Goal: Transaction & Acquisition: Purchase product/service

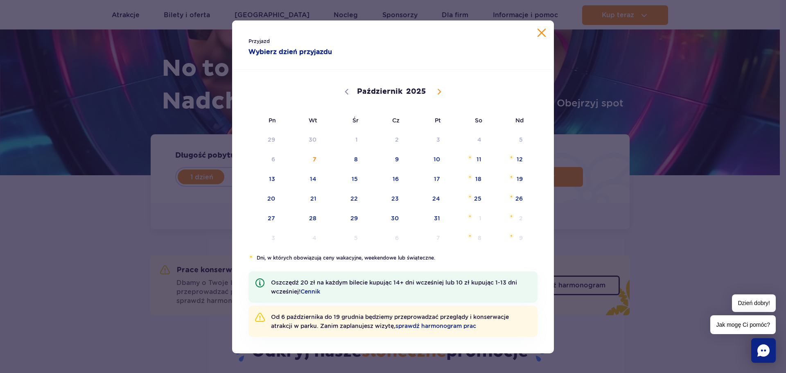
click at [438, 94] on icon at bounding box center [439, 91] width 3 height 5
select select "10"
click at [273, 182] on span "10" at bounding box center [260, 178] width 41 height 19
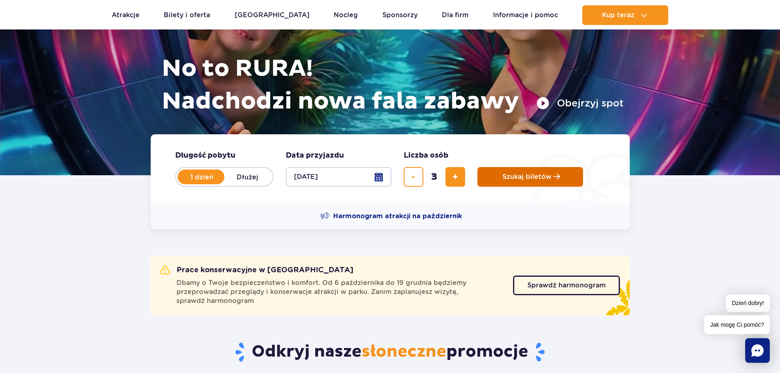
click at [522, 180] on span "Szukaj biletów" at bounding box center [526, 176] width 49 height 7
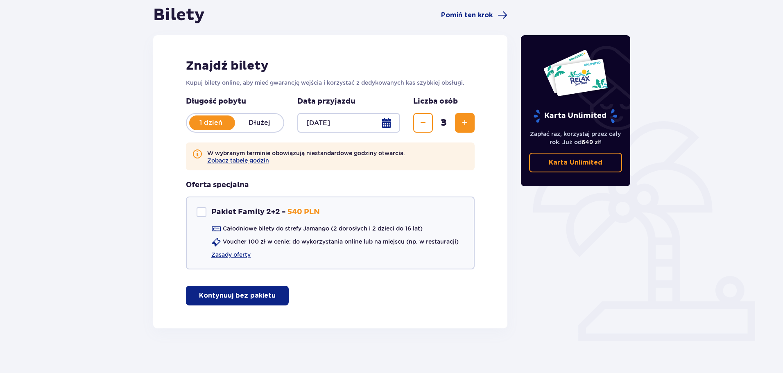
scroll to position [86, 0]
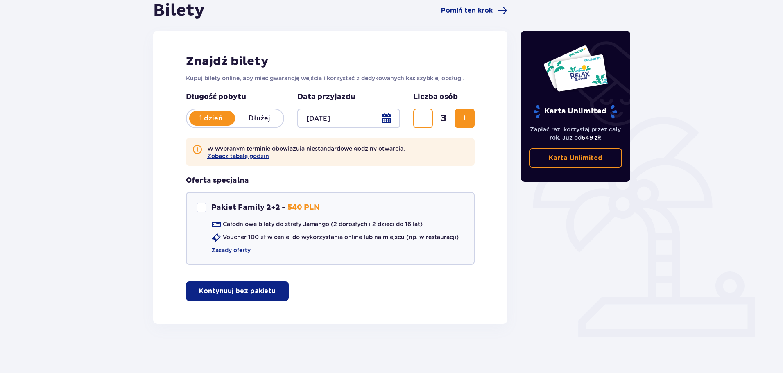
click at [259, 297] on button "Kontynuuj bez pakietu" at bounding box center [237, 291] width 103 height 20
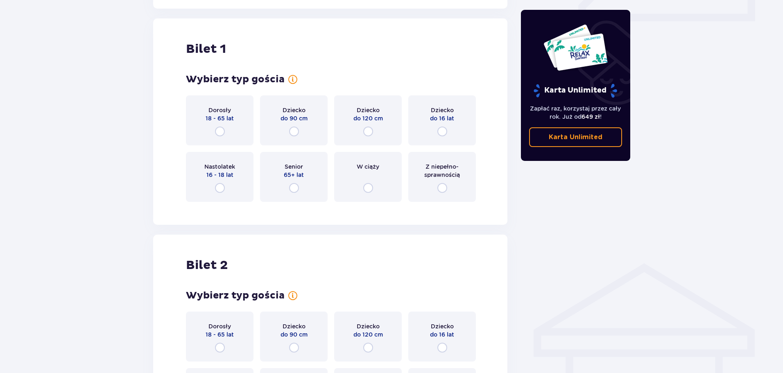
scroll to position [410, 0]
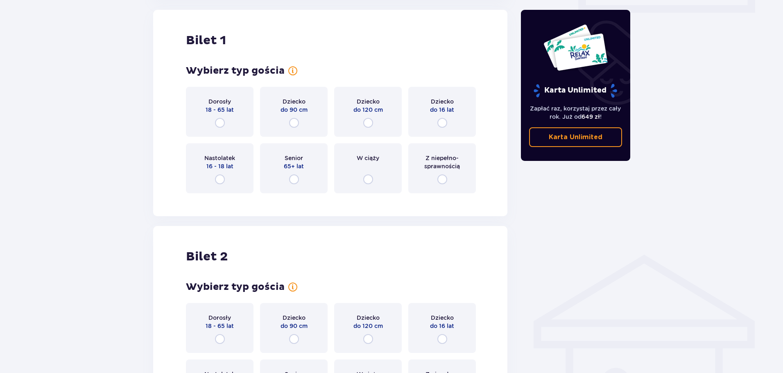
click at [443, 122] on input "radio" at bounding box center [442, 123] width 10 height 10
radio input "true"
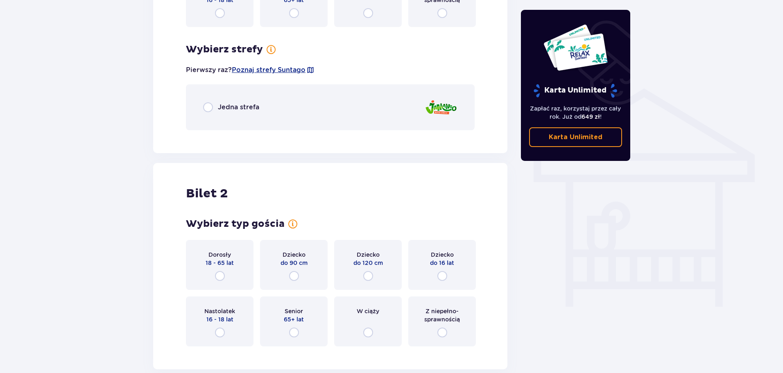
scroll to position [528, 0]
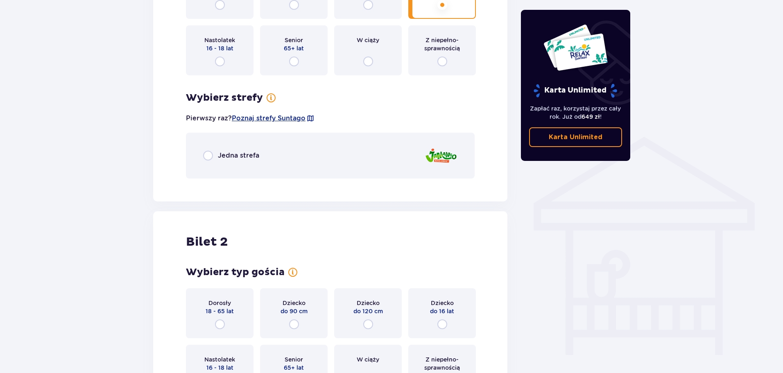
click at [251, 157] on span "Jedna strefa" at bounding box center [238, 155] width 41 height 9
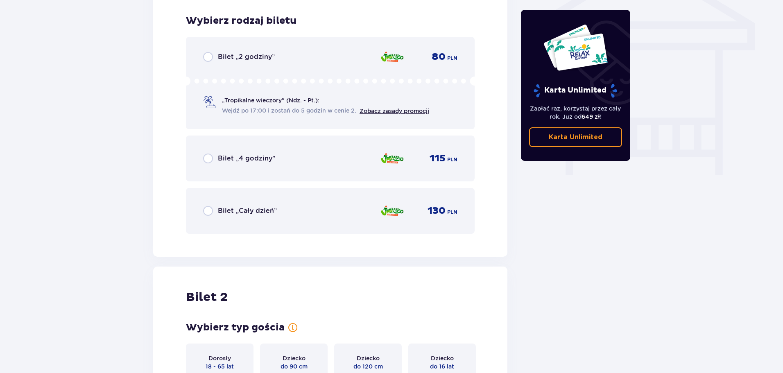
scroll to position [713, 0]
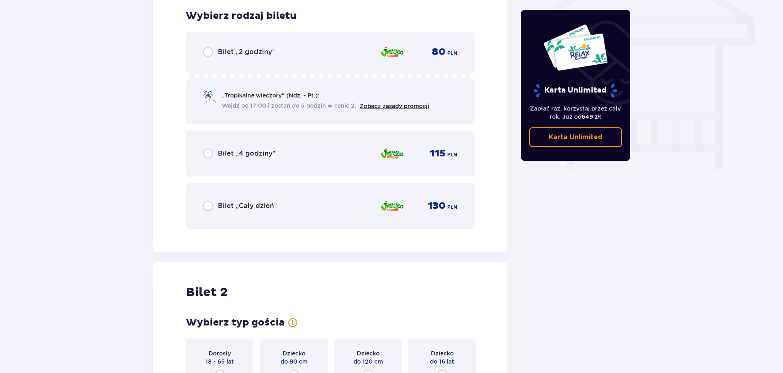
click at [262, 205] on span "Bilet „Cały dzień”" at bounding box center [247, 205] width 59 height 9
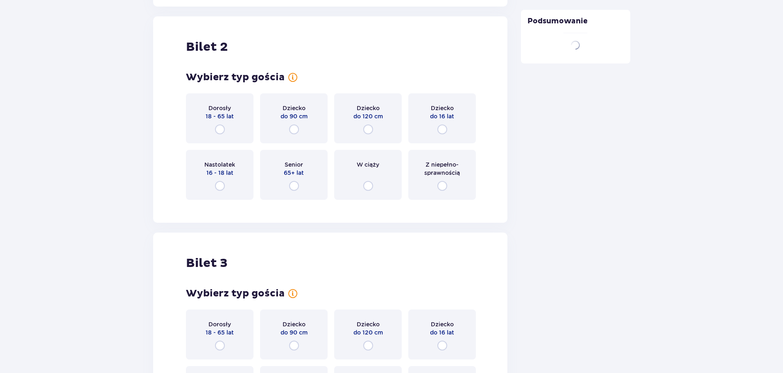
scroll to position [965, 0]
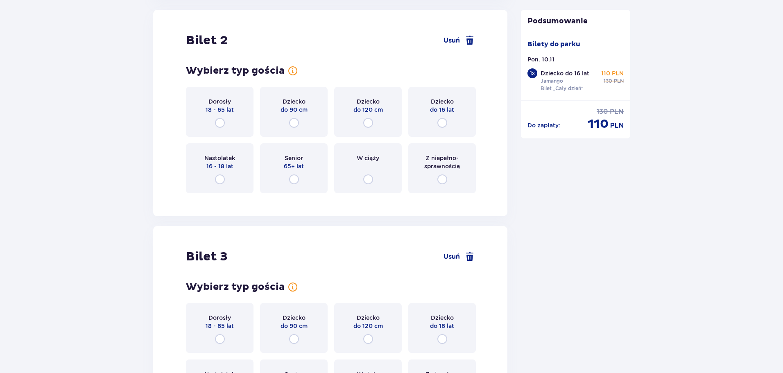
click at [221, 124] on input "radio" at bounding box center [220, 123] width 10 height 10
radio input "true"
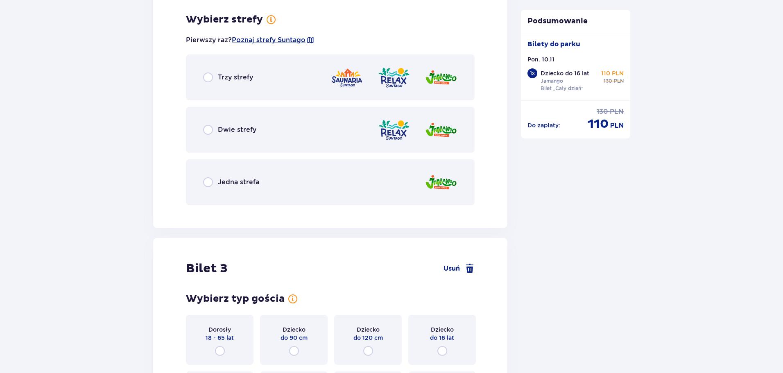
scroll to position [1165, 0]
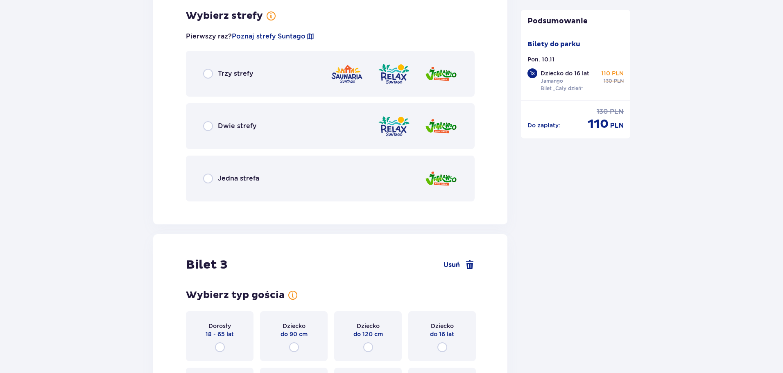
click at [210, 75] on input "radio" at bounding box center [208, 74] width 10 height 10
radio input "true"
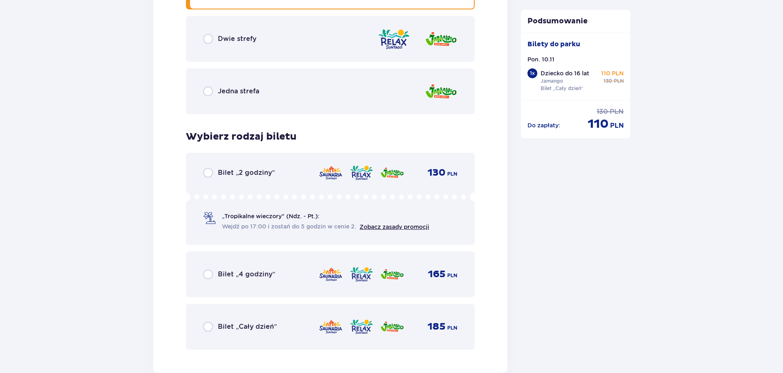
scroll to position [1250, 0]
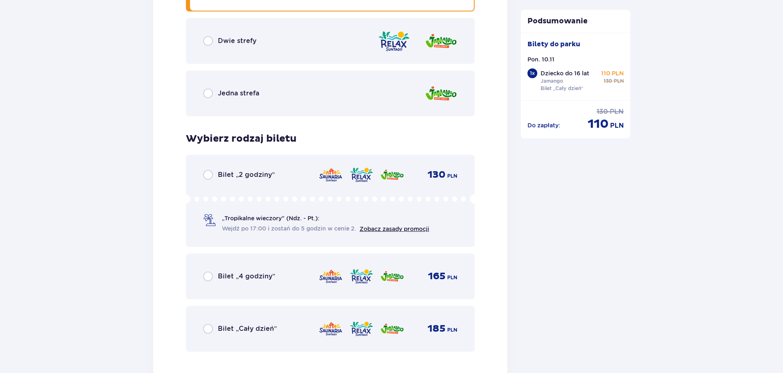
click at [369, 49] on div "Dwie strefy" at bounding box center [330, 41] width 289 height 46
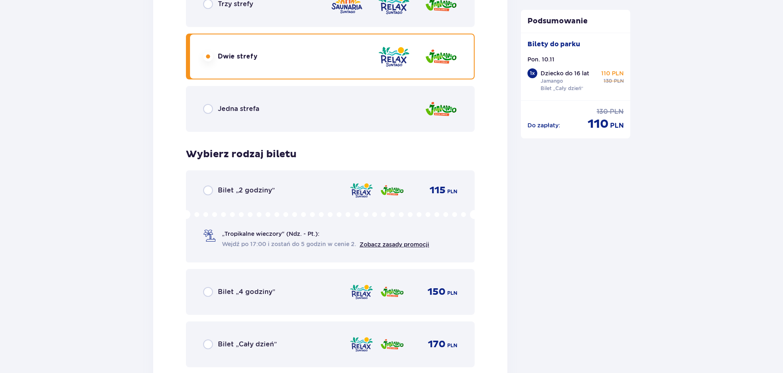
scroll to position [1209, 0]
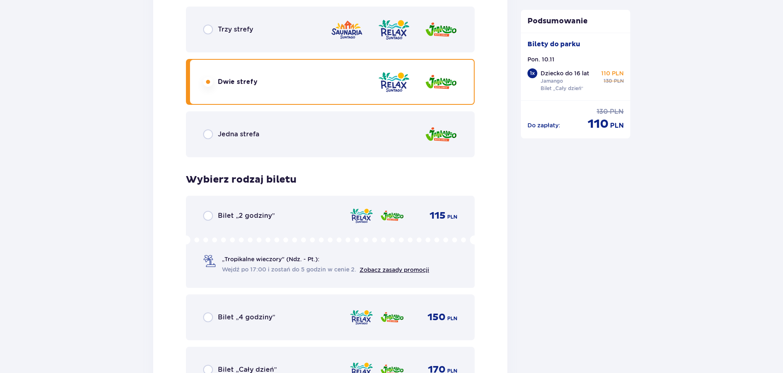
click at [309, 39] on div "Trzy strefy" at bounding box center [330, 30] width 289 height 46
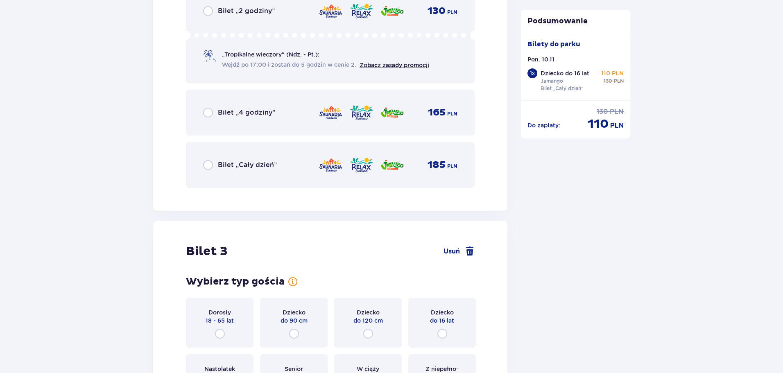
click at [304, 158] on div "Bilet „Cały dzień” 185 PLN" at bounding box center [330, 164] width 254 height 17
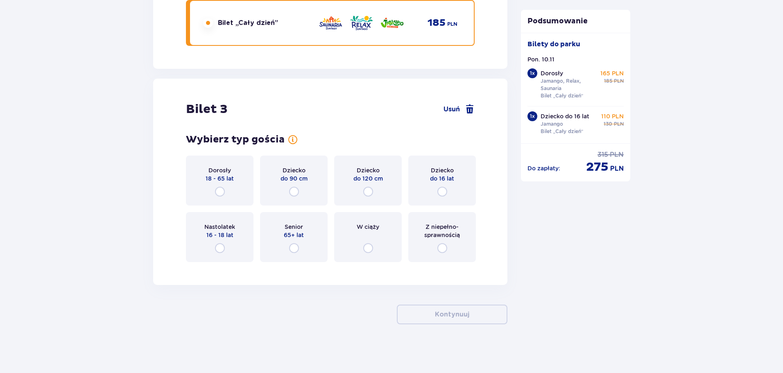
scroll to position [1556, 0]
click at [247, 187] on div "Dorosły 18 - 65 lat" at bounding box center [220, 180] width 68 height 50
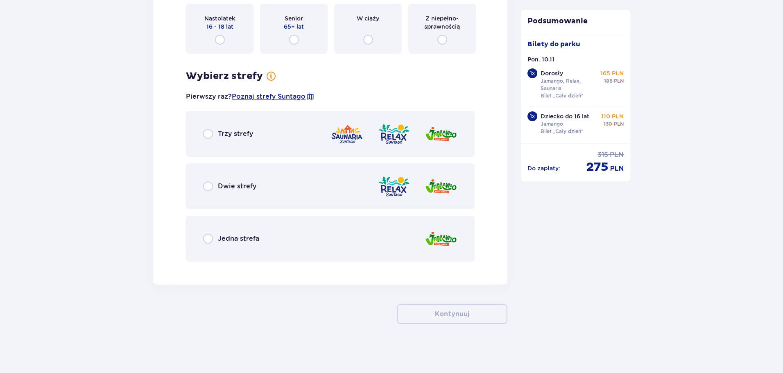
click at [377, 240] on div "Jedna strefa" at bounding box center [330, 239] width 289 height 46
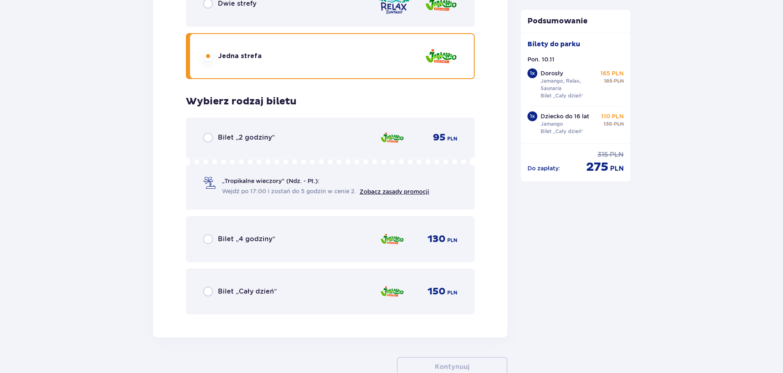
scroll to position [1877, 0]
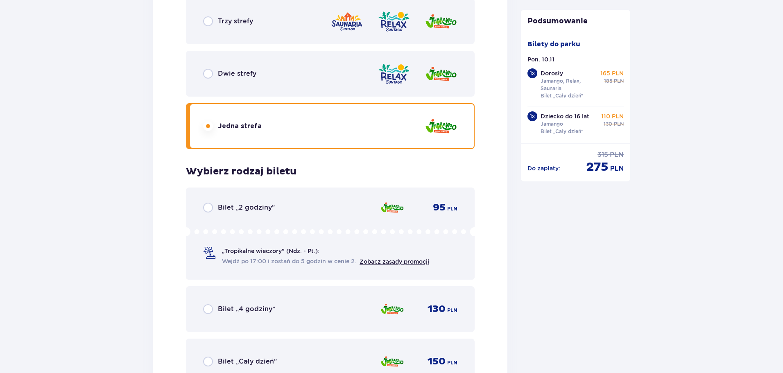
click at [279, 31] on div "Trzy strefy" at bounding box center [330, 21] width 289 height 46
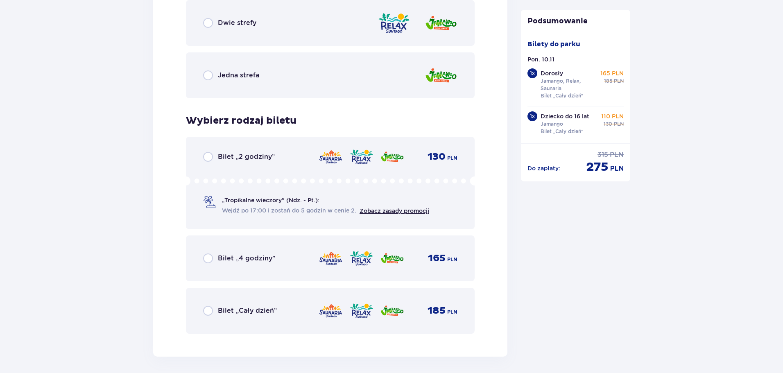
scroll to position [1999, 0]
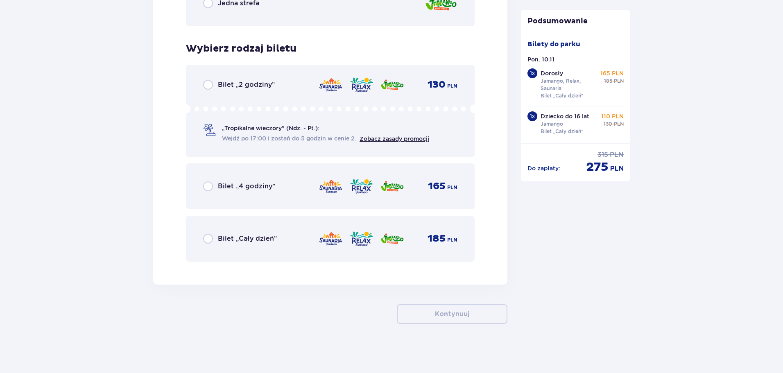
click at [308, 242] on div "Bilet „Cały dzień” 185 PLN" at bounding box center [330, 238] width 254 height 17
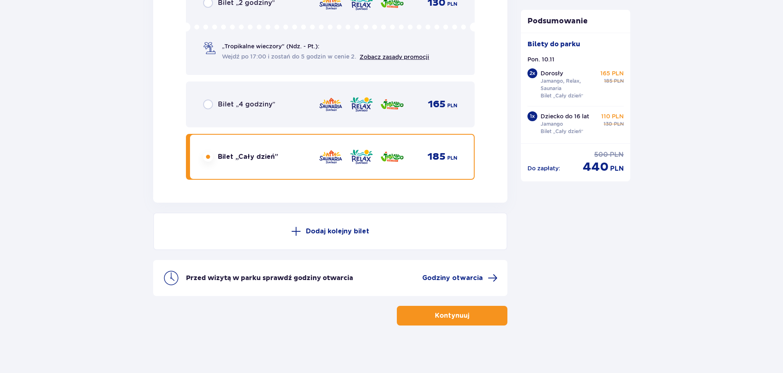
scroll to position [2083, 0]
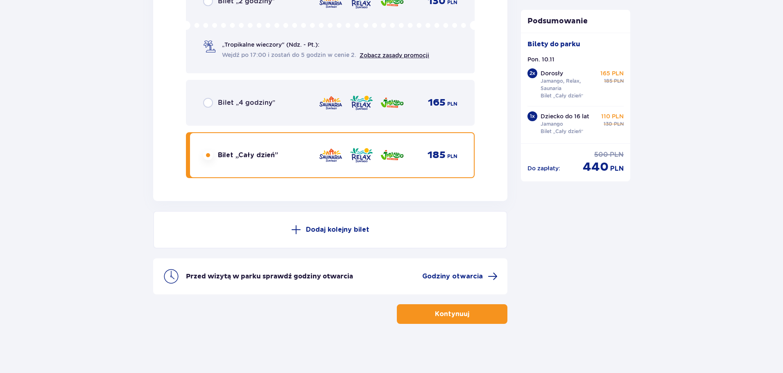
click at [459, 314] on p "Kontynuuj" at bounding box center [452, 313] width 34 height 9
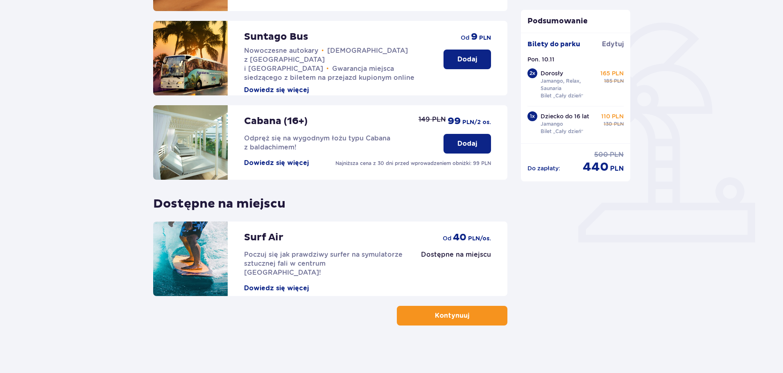
scroll to position [182, 0]
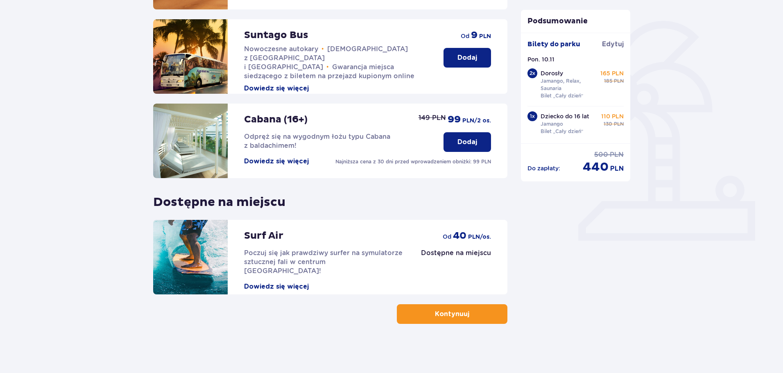
click at [467, 314] on span "button" at bounding box center [471, 314] width 10 height 10
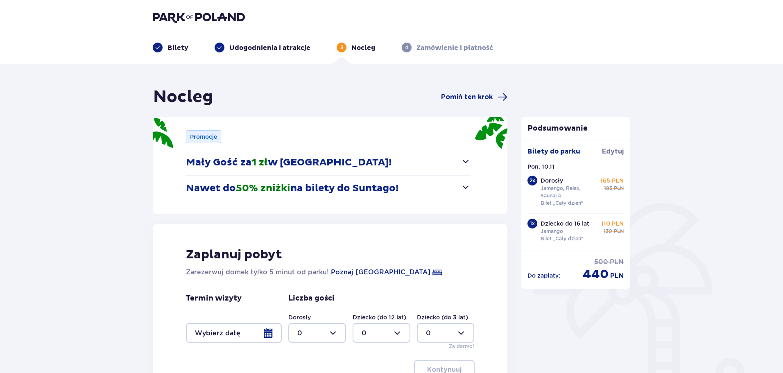
click at [471, 162] on div "Promocje Mały Gość za 1 zł w Suntago Village! Noc za złotówkę dla dzieci od 3 d…" at bounding box center [330, 165] width 354 height 97
click at [465, 162] on span "button" at bounding box center [466, 161] width 10 height 10
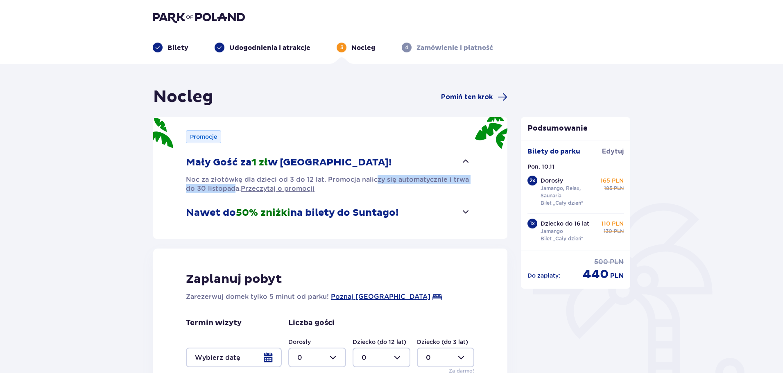
drag, startPoint x: 373, startPoint y: 182, endPoint x: 233, endPoint y: 190, distance: 139.4
click at [233, 190] on p "Noc za złotówkę dla dzieci od 3 do 12 lat. Promocja naliczy się automatycznie i…" at bounding box center [328, 184] width 285 height 18
click at [332, 215] on p "Nawet do 50% zniżki na bilety do Suntago!" at bounding box center [292, 213] width 212 height 12
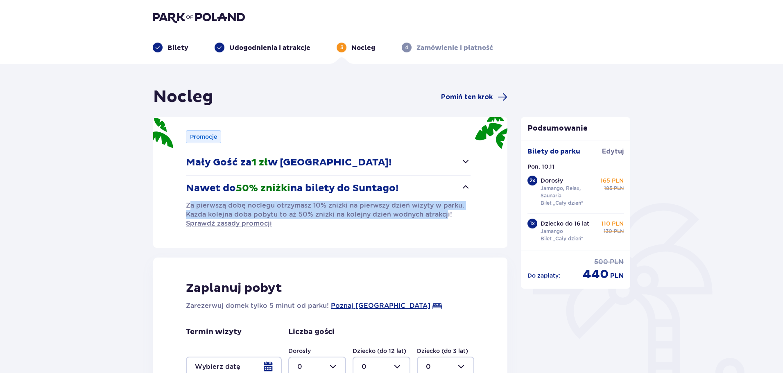
drag, startPoint x: 189, startPoint y: 205, endPoint x: 443, endPoint y: 219, distance: 255.0
click at [443, 219] on p "Za pierwszą dobę noclegu otrzymasz 10% zniżki na pierwszy dzień wizyty w parku.…" at bounding box center [328, 214] width 285 height 27
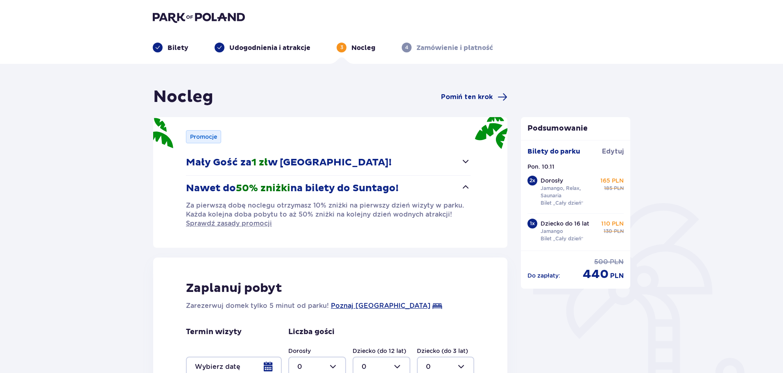
drag, startPoint x: 452, startPoint y: 227, endPoint x: 447, endPoint y: 228, distance: 4.6
click at [447, 228] on p "Za pierwszą dobę noclegu otrzymasz 10% zniżki na pierwszy dzień wizyty w parku.…" at bounding box center [328, 214] width 285 height 27
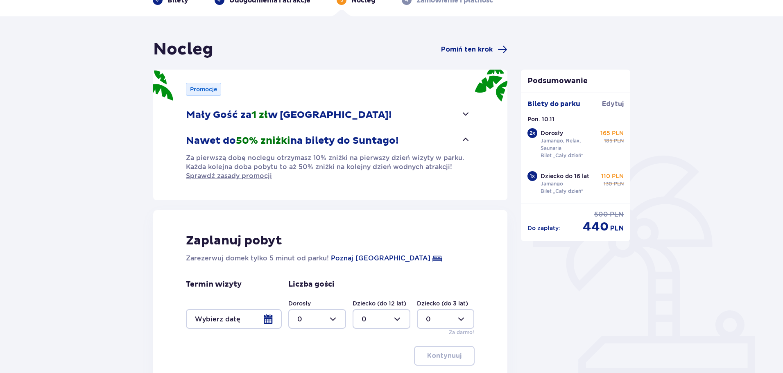
scroll to position [123, 0]
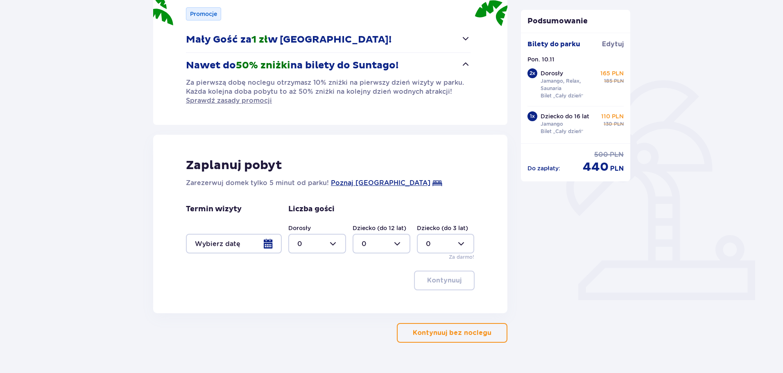
click at [212, 246] on div at bounding box center [234, 244] width 96 height 20
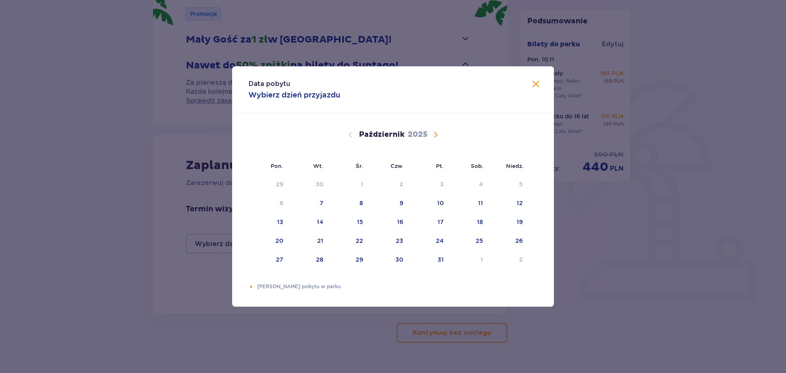
click at [439, 135] on span "Następny miesiąc" at bounding box center [436, 135] width 10 height 10
click at [482, 205] on div "8" at bounding box center [468, 203] width 40 height 18
click at [507, 202] on div "9" at bounding box center [508, 203] width 41 height 18
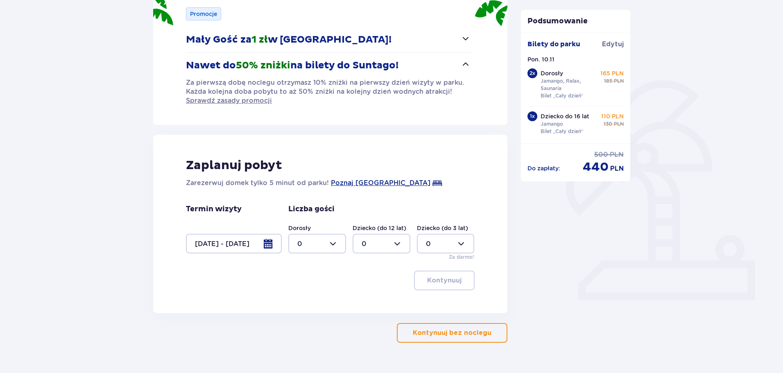
click at [235, 249] on div at bounding box center [234, 244] width 96 height 20
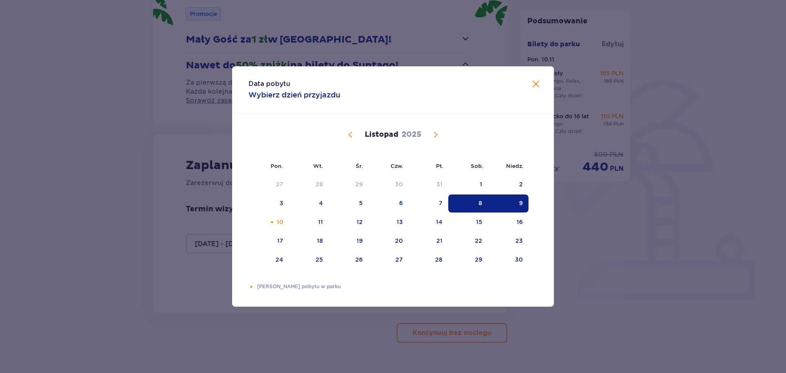
click at [485, 202] on div "8" at bounding box center [468, 203] width 40 height 18
click at [516, 201] on div "9" at bounding box center [508, 203] width 41 height 18
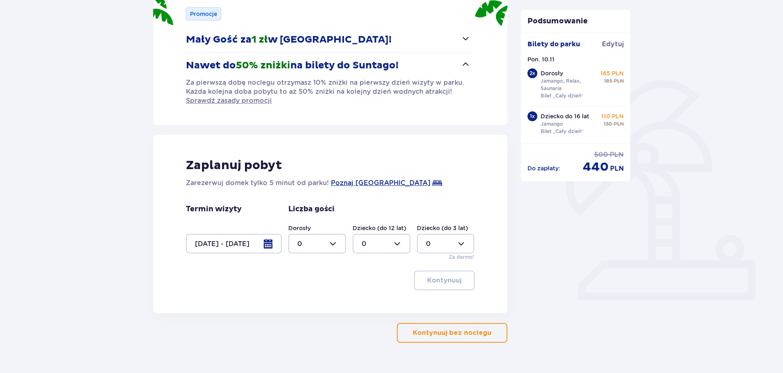
click at [239, 251] on div at bounding box center [234, 244] width 96 height 20
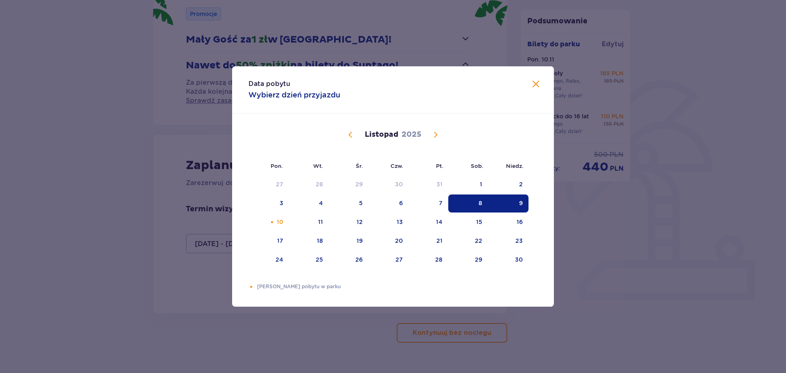
click at [517, 207] on div "9" at bounding box center [508, 203] width 41 height 18
drag, startPoint x: 316, startPoint y: 225, endPoint x: 388, endPoint y: 230, distance: 71.8
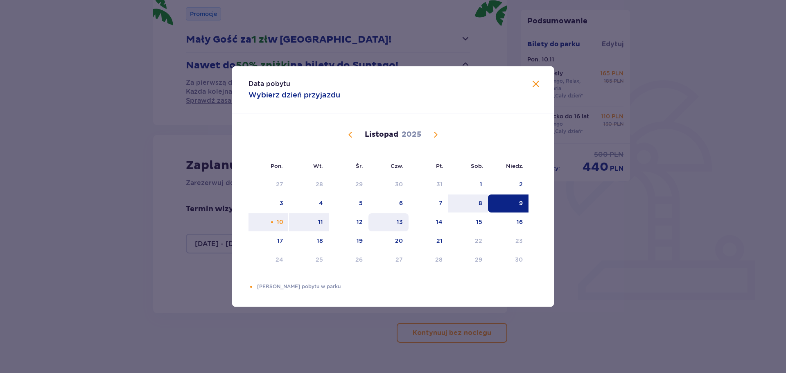
click at [316, 225] on div "11" at bounding box center [309, 222] width 40 height 18
type input "09.11.25 - 11.11.25"
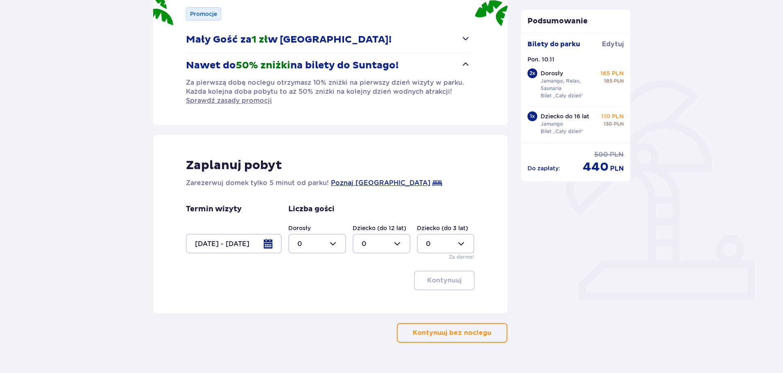
click at [324, 252] on div at bounding box center [317, 244] width 58 height 20
click at [313, 301] on div "2" at bounding box center [317, 302] width 40 height 9
type input "2"
click at [378, 244] on div at bounding box center [381, 244] width 58 height 20
click at [371, 286] on div "1" at bounding box center [381, 285] width 40 height 9
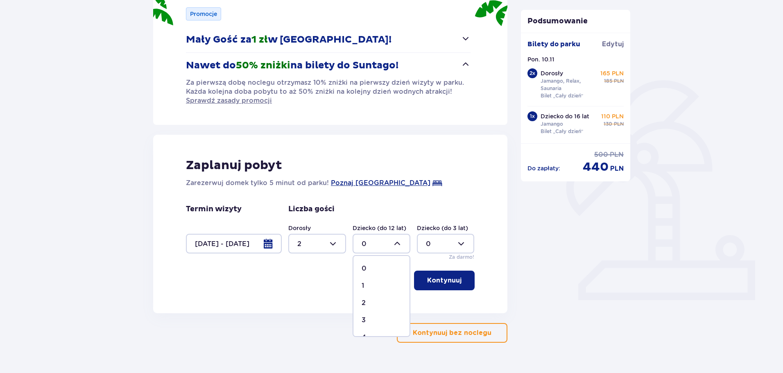
type input "1"
click at [443, 281] on p "Kontynuuj" at bounding box center [444, 280] width 34 height 9
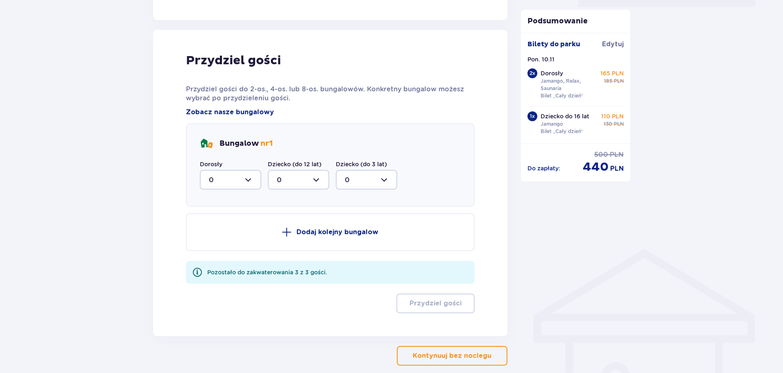
scroll to position [436, 0]
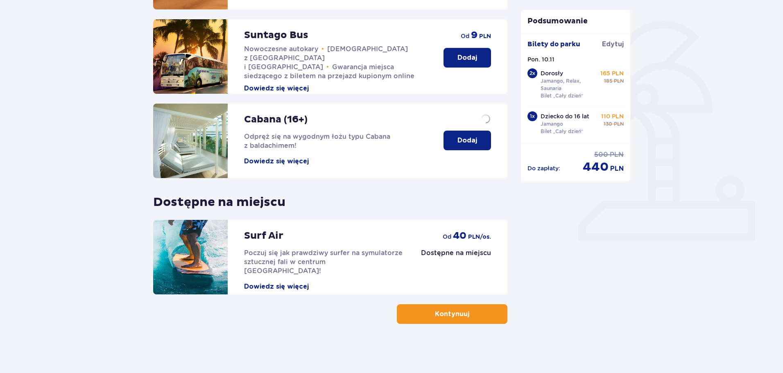
scroll to position [182, 0]
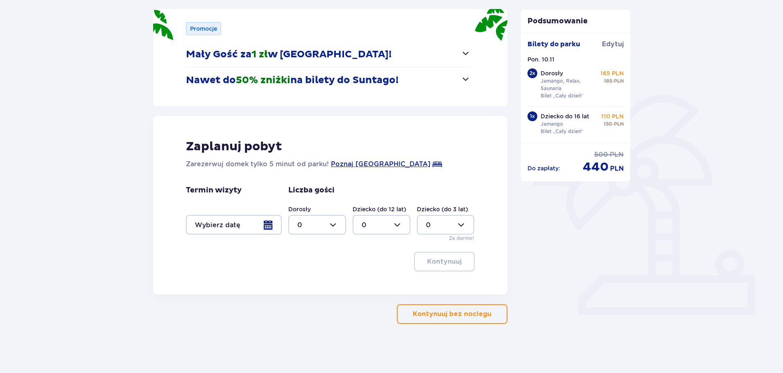
scroll to position [108, 0]
click at [241, 228] on div at bounding box center [234, 225] width 96 height 20
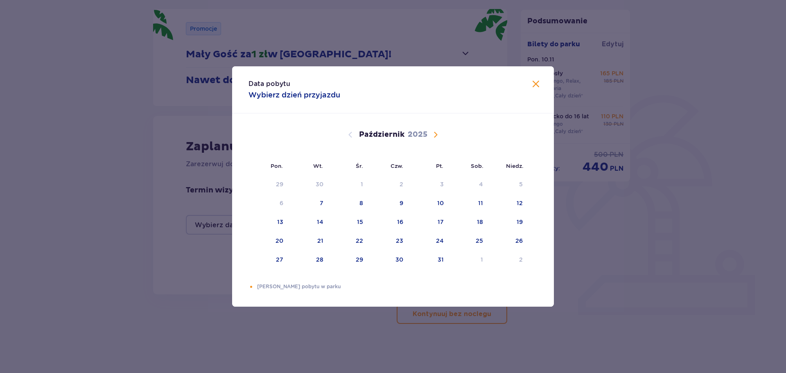
click at [429, 138] on div "Październik 2025" at bounding box center [392, 135] width 271 height 10
click at [434, 135] on span "Następny miesiąc" at bounding box center [436, 135] width 10 height 10
click at [517, 199] on div "9" at bounding box center [508, 203] width 41 height 18
click at [318, 226] on div "11" at bounding box center [320, 222] width 5 height 8
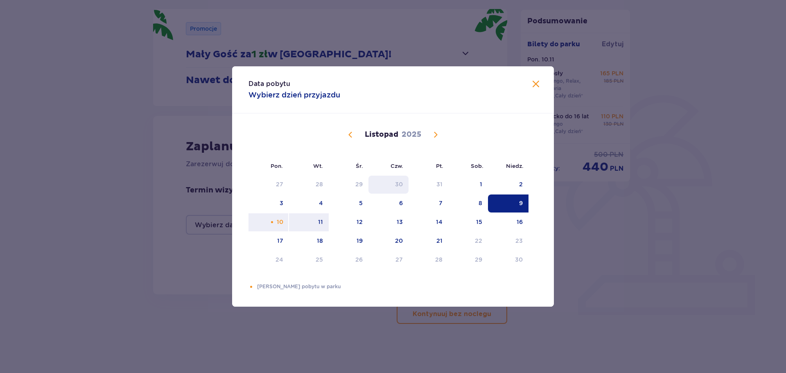
type input "09.11.25 - 11.11.25"
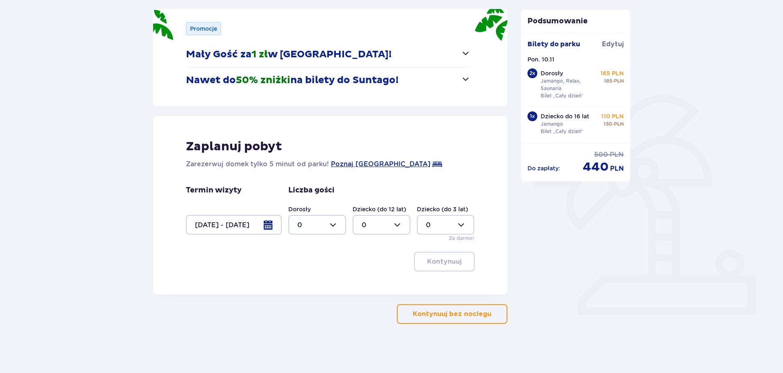
click at [321, 220] on div at bounding box center [317, 225] width 58 height 20
click at [323, 283] on div "2" at bounding box center [317, 284] width 40 height 9
type input "2"
click at [367, 226] on div at bounding box center [381, 225] width 58 height 20
click at [375, 269] on div "1" at bounding box center [381, 266] width 40 height 9
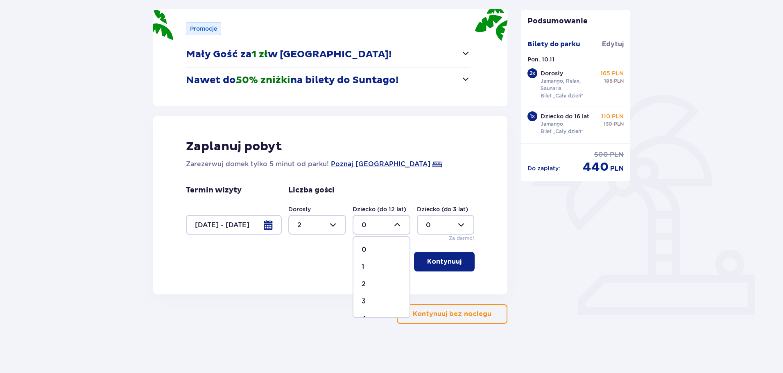
type input "1"
click at [435, 259] on p "Kontynuuj" at bounding box center [444, 261] width 34 height 9
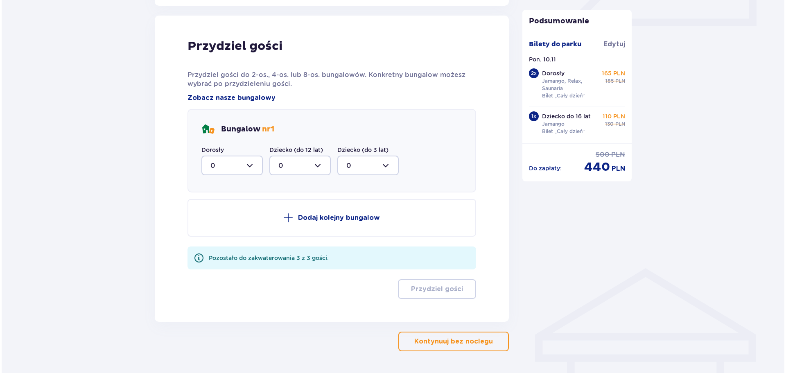
scroll to position [402, 0]
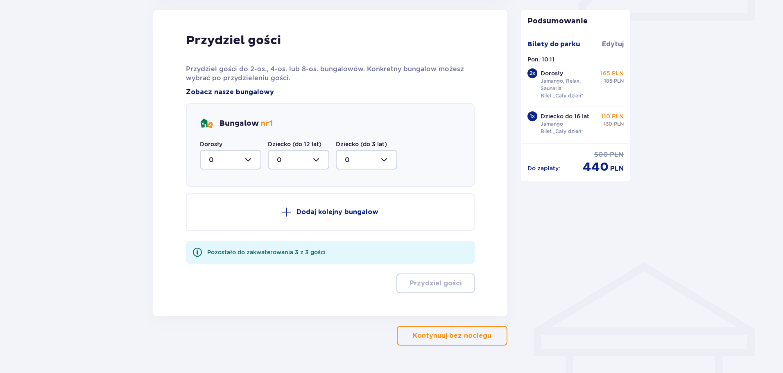
click at [239, 95] on span "Zobacz nasze bungalowy" at bounding box center [230, 92] width 88 height 9
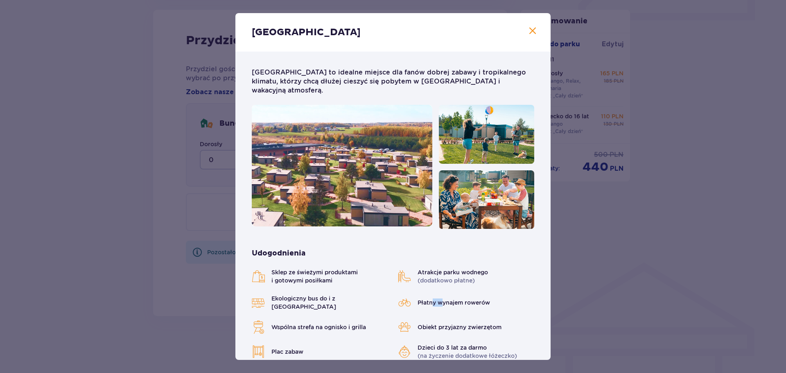
drag, startPoint x: 432, startPoint y: 293, endPoint x: 441, endPoint y: 293, distance: 8.6
click at [441, 298] on span "Płatny wynajem rowerów" at bounding box center [454, 302] width 72 height 8
click at [465, 298] on span "Płatny wynajem rowerów" at bounding box center [454, 302] width 72 height 8
drag, startPoint x: 428, startPoint y: 314, endPoint x: 490, endPoint y: 313, distance: 61.8
click at [490, 323] on span "Obiekt przyjazny zwierzętom" at bounding box center [460, 327] width 84 height 8
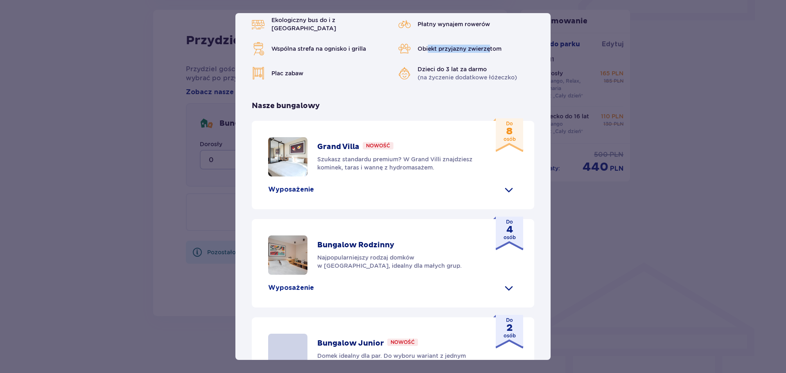
scroll to position [287, 0]
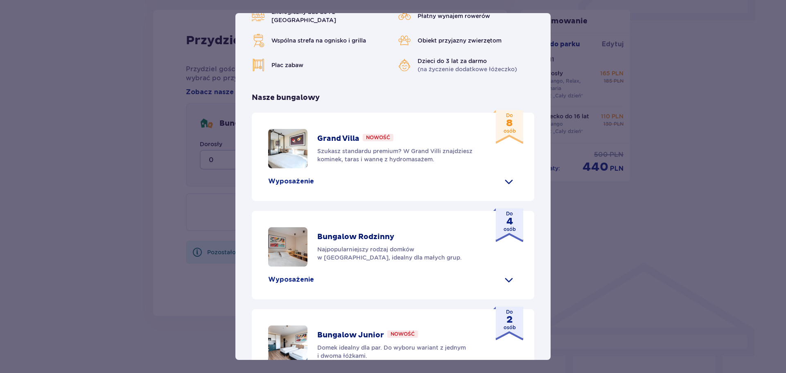
click at [301, 275] on p "Wyposażenie" at bounding box center [291, 279] width 46 height 9
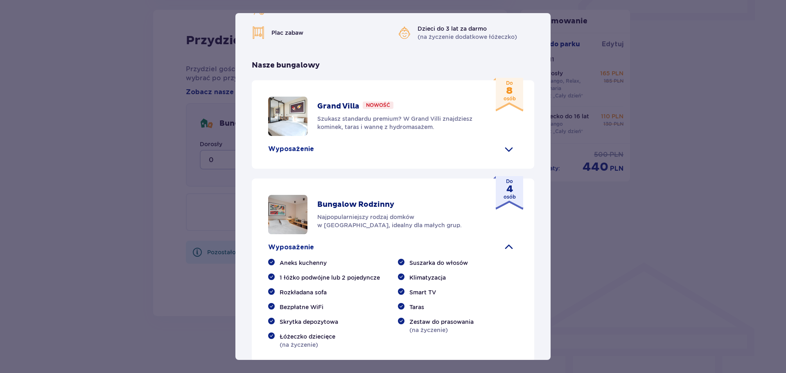
scroll to position [368, 0]
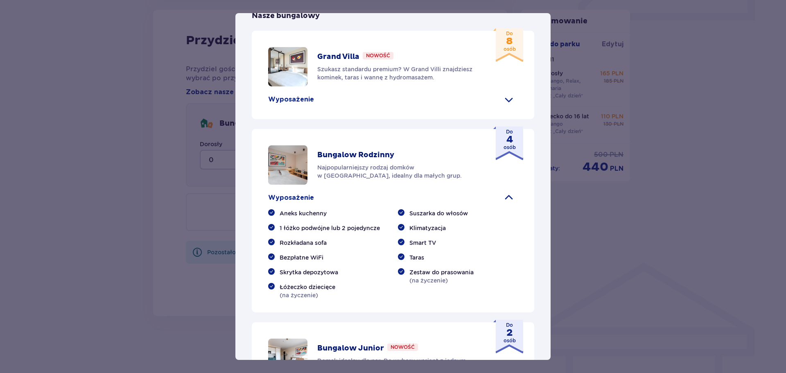
click at [296, 160] on img at bounding box center [287, 164] width 39 height 39
click at [352, 150] on div "Bungalow Rodzinny Najpopularniejszy rodzaj domków w Suntago Village, idealny dl…" at bounding box center [398, 164] width 163 height 29
click at [356, 163] on p "Najpopularniejszy rodzaj domków w Suntago Village, idealny dla małych grup." at bounding box center [398, 171] width 163 height 16
drag, startPoint x: 351, startPoint y: 159, endPoint x: 341, endPoint y: 157, distance: 10.4
click at [350, 163] on p "Najpopularniejszy rodzaj domków w Suntago Village, idealny dla małych grup." at bounding box center [398, 171] width 163 height 16
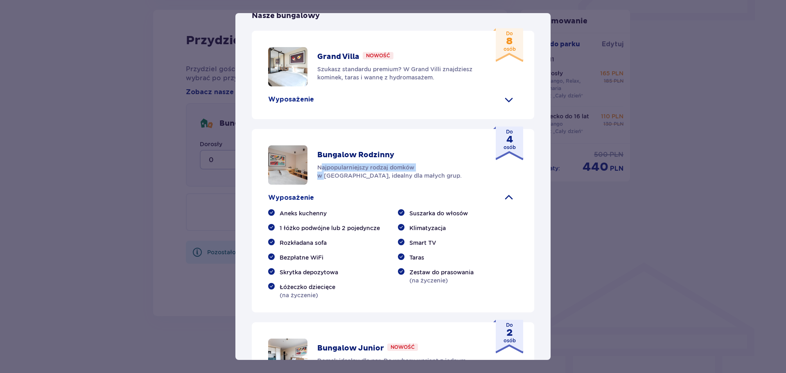
drag, startPoint x: 322, startPoint y: 153, endPoint x: 425, endPoint y: 154, distance: 103.2
click at [425, 163] on p "Najpopularniejszy rodzaj domków w Suntago Village, idealny dla małych grup." at bounding box center [398, 171] width 163 height 16
click at [435, 163] on p "Najpopularniejszy rodzaj domków w Suntago Village, idealny dla małych grup." at bounding box center [398, 171] width 163 height 16
drag, startPoint x: 298, startPoint y: 139, endPoint x: 352, endPoint y: 139, distance: 53.2
click at [299, 145] on img at bounding box center [287, 164] width 39 height 39
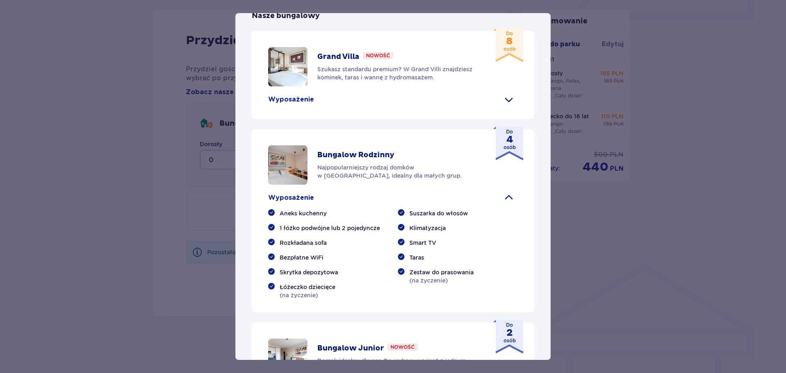
click at [364, 150] on p "Bungalow Rodzinny" at bounding box center [355, 155] width 77 height 10
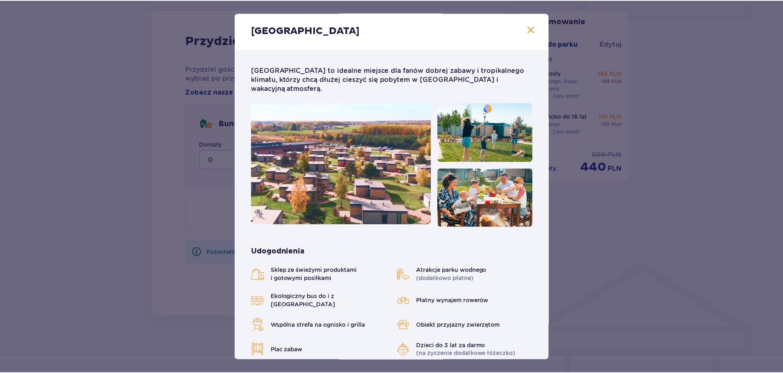
scroll to position [0, 0]
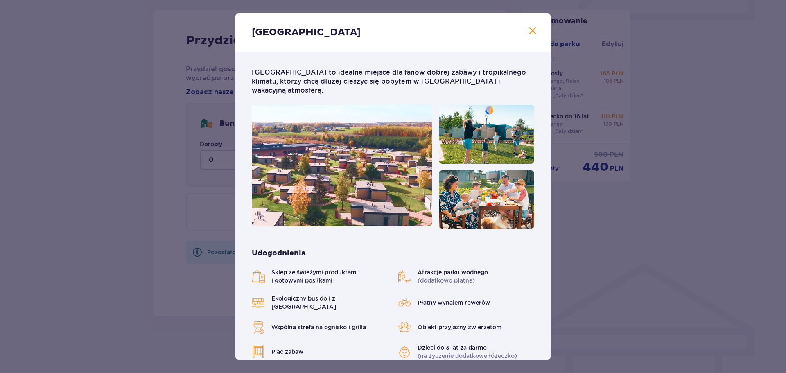
click at [636, 287] on div "Suntago Village Suntago Village to idealne miejsce dla fanów dobrej zabawy i tr…" at bounding box center [393, 186] width 786 height 373
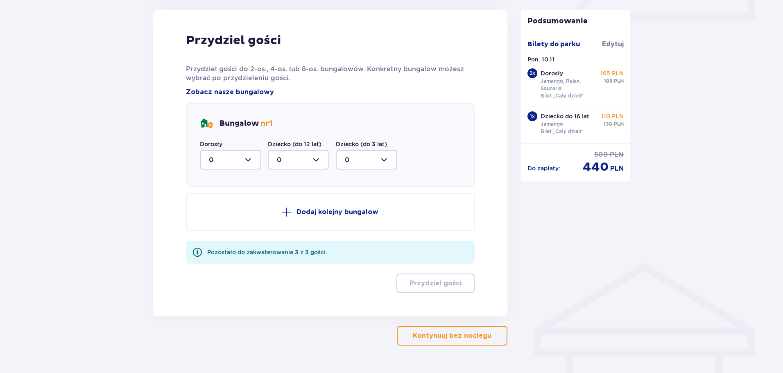
click at [320, 210] on p "Dodaj kolejny bungalow" at bounding box center [337, 212] width 82 height 9
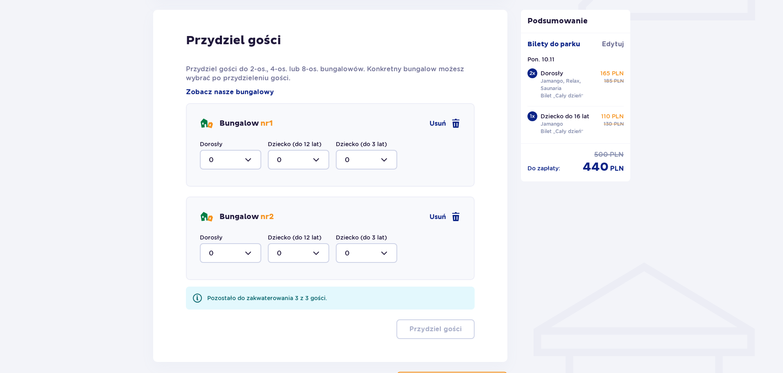
click at [242, 157] on div at bounding box center [230, 160] width 61 height 20
click at [460, 219] on span at bounding box center [456, 217] width 10 height 10
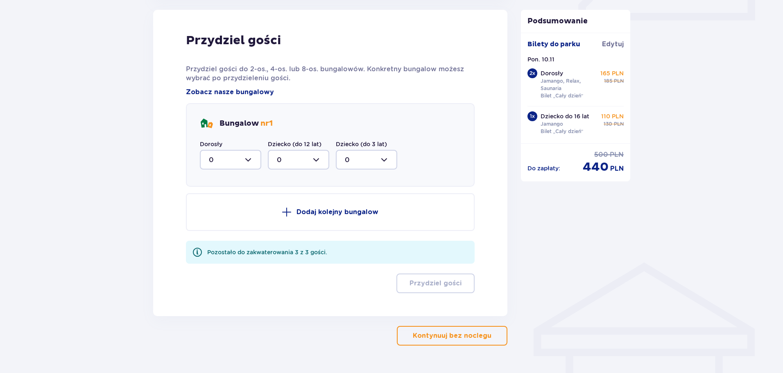
drag, startPoint x: 230, startPoint y: 151, endPoint x: 231, endPoint y: 156, distance: 4.7
click at [230, 156] on div at bounding box center [230, 160] width 61 height 20
click at [242, 218] on div "2" at bounding box center [230, 219] width 43 height 9
type input "2"
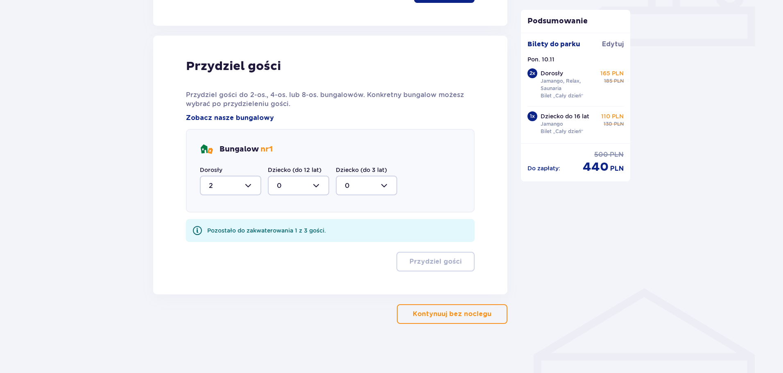
click at [299, 187] on div at bounding box center [298, 186] width 61 height 20
click at [303, 225] on div "1" at bounding box center [298, 227] width 43 height 9
type input "1"
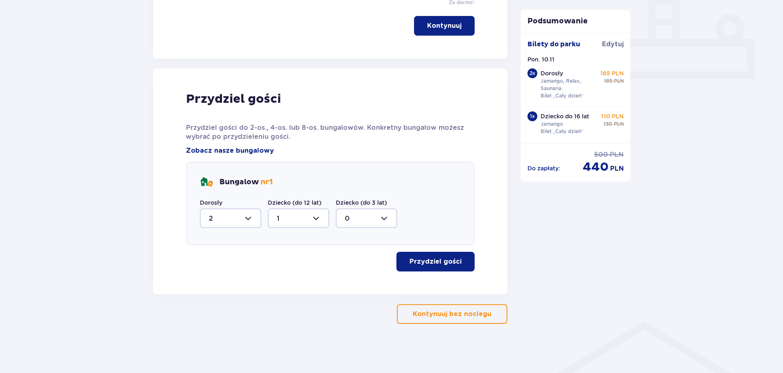
scroll to position [344, 0]
click at [436, 263] on p "Przydziel gości" at bounding box center [435, 261] width 52 height 9
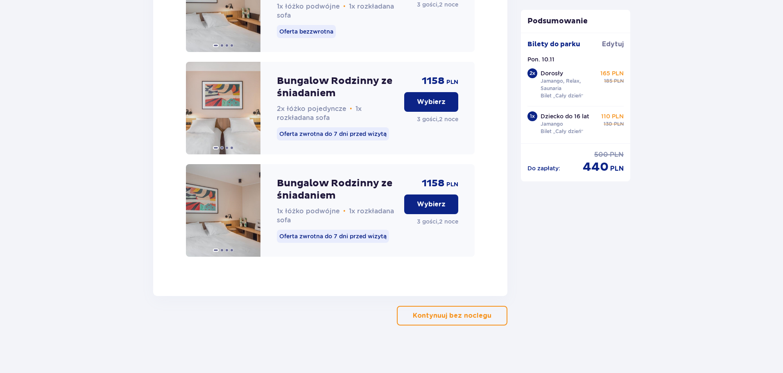
scroll to position [1321, 0]
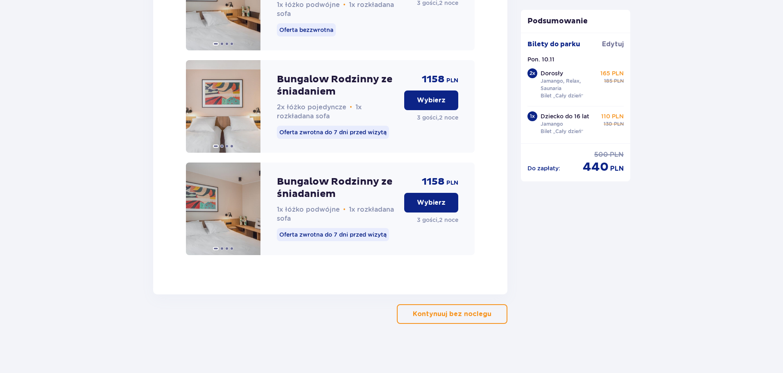
click at [471, 314] on p "Kontynuuj bez noclegu" at bounding box center [452, 313] width 79 height 9
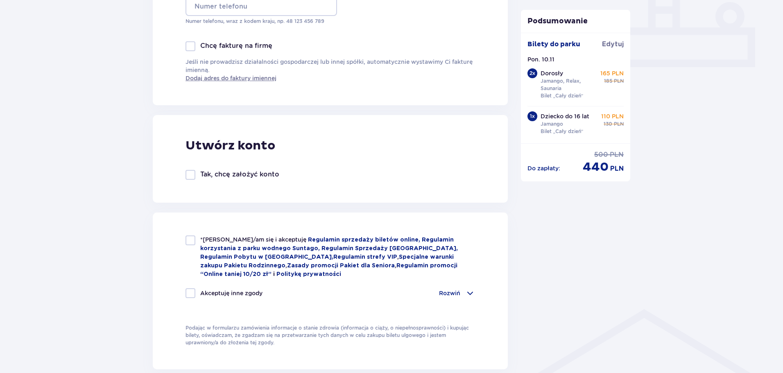
scroll to position [368, 0]
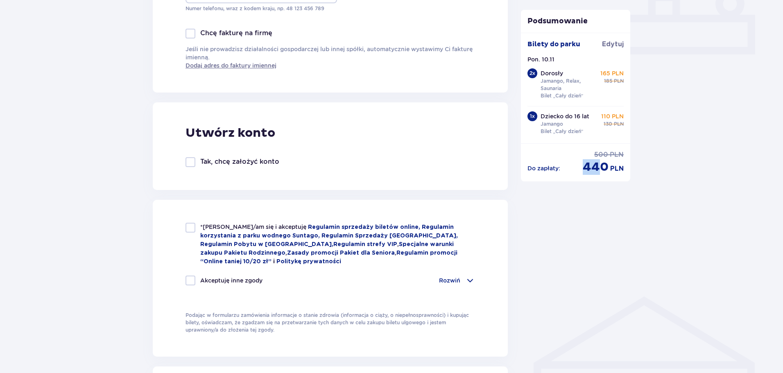
drag, startPoint x: 608, startPoint y: 169, endPoint x: 625, endPoint y: 171, distance: 16.9
click at [614, 169] on div "cena po obniżce 440 PLN" at bounding box center [603, 167] width 41 height 16
click at [636, 212] on div "Podsumowanie Dodano bilet do zamówienia Bilety do parku Edytuj Pon. 10.11 2 x D…" at bounding box center [575, 215] width 123 height 994
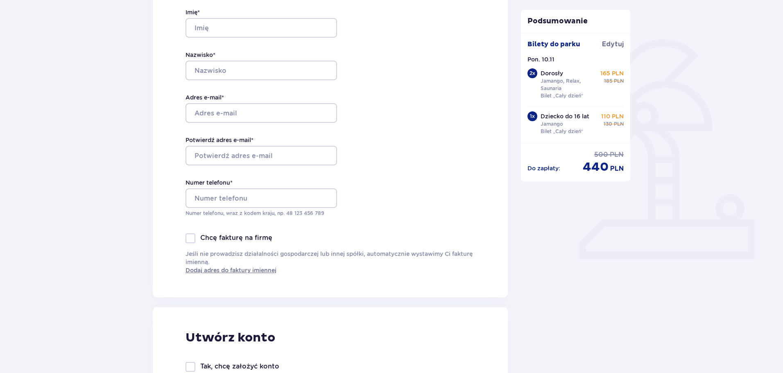
scroll to position [0, 0]
